Goal: Navigation & Orientation: Find specific page/section

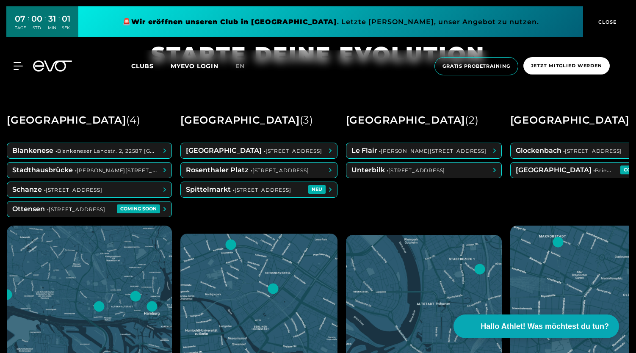
scroll to position [366, 0]
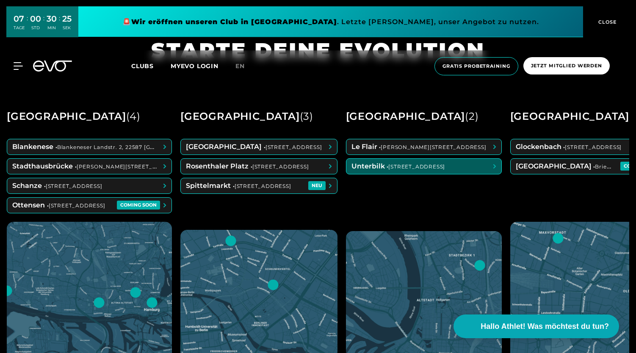
click at [386, 164] on span at bounding box center [423, 166] width 155 height 15
